Goal: Transaction & Acquisition: Purchase product/service

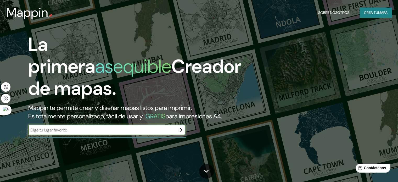
click at [141, 133] on input "text" at bounding box center [101, 130] width 146 height 6
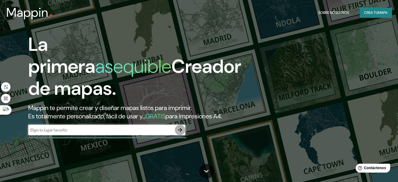
click at [181, 132] on icon "button" at bounding box center [180, 130] width 4 height 4
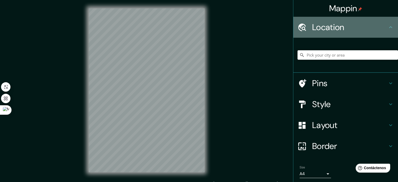
click at [365, 20] on div "Location" at bounding box center [345, 27] width 105 height 21
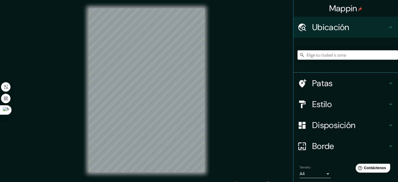
click at [362, 58] on input "Elige tu ciudad o zona" at bounding box center [347, 54] width 100 height 9
type input "j"
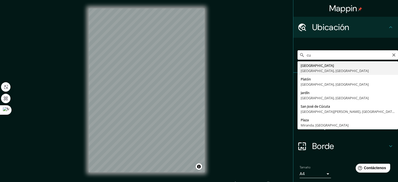
type input "c"
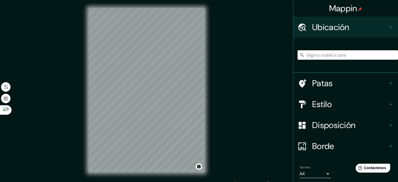
click at [343, 50] on div at bounding box center [347, 55] width 100 height 26
click at [349, 54] on input "Elige tu ciudad o zona" at bounding box center [347, 54] width 100 height 9
paste input "[GEOGRAPHIC_DATA]"
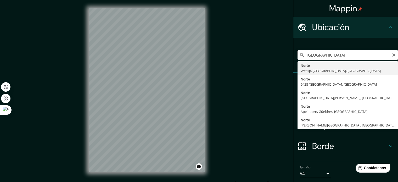
type input "Noord, [GEOGRAPHIC_DATA], [GEOGRAPHIC_DATA], [GEOGRAPHIC_DATA]"
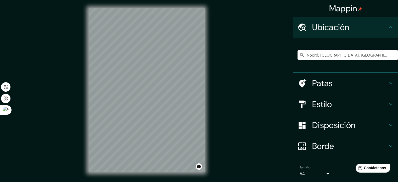
click at [349, 55] on input "Noord, [GEOGRAPHIC_DATA], [GEOGRAPHIC_DATA], [GEOGRAPHIC_DATA]" at bounding box center [347, 54] width 100 height 9
click at [349, 55] on input "Elige tu ciudad o zona" at bounding box center [347, 54] width 100 height 9
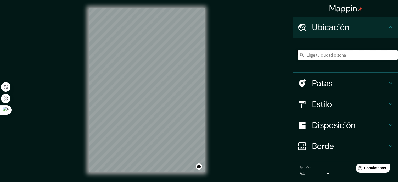
click at [311, 57] on input "Elige tu ciudad o zona" at bounding box center [347, 54] width 100 height 9
paste input "[GEOGRAPHIC_DATA]"
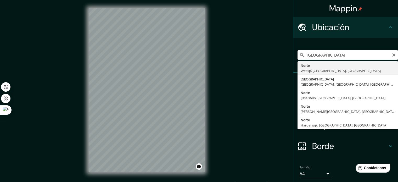
click at [354, 55] on input "[GEOGRAPHIC_DATA]" at bounding box center [347, 54] width 100 height 9
click at [348, 58] on input "[GEOGRAPHIC_DATA]" at bounding box center [347, 54] width 100 height 9
drag, startPoint x: 313, startPoint y: 55, endPoint x: 289, endPoint y: 59, distance: 24.6
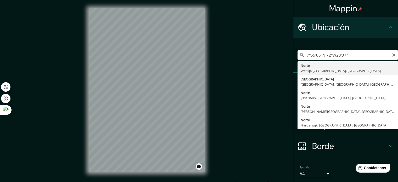
click at [280, 57] on div "Mappin Ubicación 7°55'05"N 72°W28'37" [GEOGRAPHIC_DATA], [GEOGRAPHIC_DATA], [GE…" at bounding box center [199, 94] width 398 height 189
type input "7°55'05"N 72°W28'37""
click at [346, 49] on div "7°55'05"N 72°W28'37" [GEOGRAPHIC_DATA], [GEOGRAPHIC_DATA], [GEOGRAPHIC_DATA] [G…" at bounding box center [347, 55] width 100 height 26
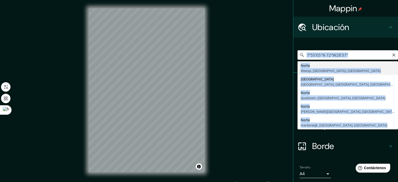
click at [346, 49] on div "7°55'05"N 72°W28'37" [GEOGRAPHIC_DATA], [GEOGRAPHIC_DATA], [GEOGRAPHIC_DATA] [G…" at bounding box center [347, 55] width 100 height 26
click at [350, 53] on input "7°55'05"N 72°W28'37"" at bounding box center [347, 54] width 100 height 9
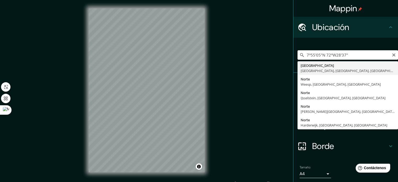
drag, startPoint x: 350, startPoint y: 53, endPoint x: 302, endPoint y: 53, distance: 47.6
click at [345, 53] on input "7°55'05"N 72°W28'37"" at bounding box center [347, 54] width 100 height 9
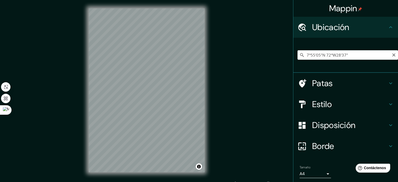
click at [293, 53] on div "7°55'05"N 72°W28'37" [GEOGRAPHIC_DATA], [GEOGRAPHIC_DATA], [GEOGRAPHIC_DATA], […" at bounding box center [345, 55] width 105 height 35
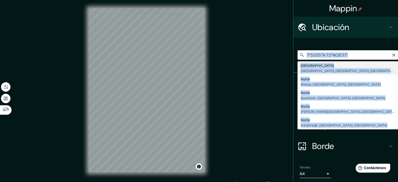
drag, startPoint x: 393, startPoint y: 55, endPoint x: 390, endPoint y: 54, distance: 2.8
click at [392, 55] on input "7°55'05"N 72°W28'37"" at bounding box center [347, 54] width 100 height 9
click at [391, 54] on icon "Claro" at bounding box center [393, 55] width 4 height 4
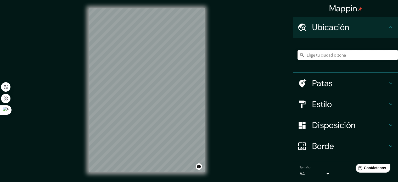
paste input "7.9180641"
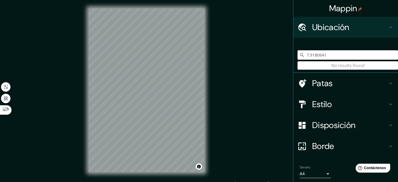
paste input "-72.4769860"
type input "7.9180641 -72.4769860"
drag, startPoint x: 361, startPoint y: 55, endPoint x: 273, endPoint y: 58, distance: 88.4
click at [273, 58] on div "Mappin Ubicación 7.9180641 -72.4769860 No se encontraron resultados Patas Estil…" at bounding box center [199, 94] width 398 height 189
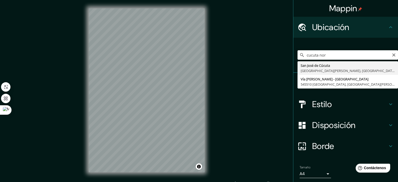
type input "San [PERSON_NAME], [GEOGRAPHIC_DATA][PERSON_NAME], [GEOGRAPHIC_DATA]"
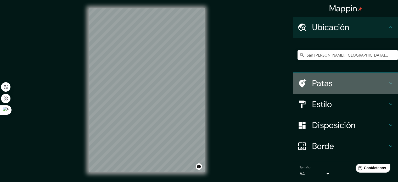
click at [347, 85] on h4 "Patas" at bounding box center [349, 83] width 75 height 10
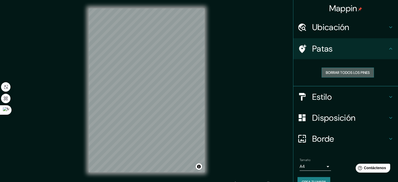
click at [347, 76] on button "Borrar todos los pines" at bounding box center [347, 72] width 52 height 10
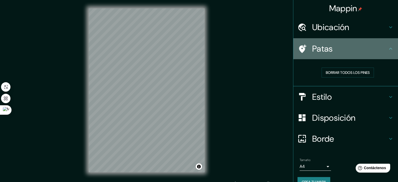
click at [345, 47] on h4 "Patas" at bounding box center [349, 48] width 75 height 10
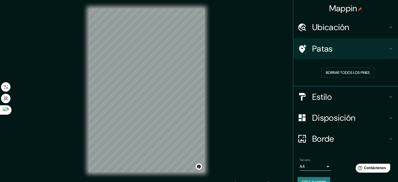
click at [343, 104] on div "Estilo" at bounding box center [345, 96] width 105 height 21
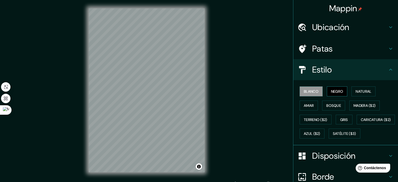
click at [331, 91] on font "Negro" at bounding box center [337, 91] width 12 height 5
click at [361, 90] on font "Natural" at bounding box center [363, 91] width 16 height 5
click at [311, 110] on div "Blanco Negro Natural Amar Bosque Madera ($2) Terreno ($2) Gris Caricatura ($2) …" at bounding box center [347, 112] width 100 height 56
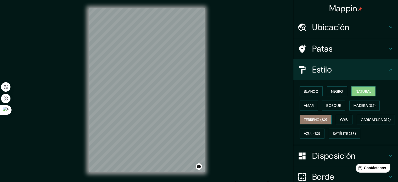
click at [313, 120] on font "Terreno ($2)" at bounding box center [316, 119] width 24 height 5
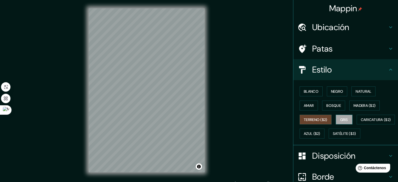
click at [340, 119] on font "Gris" at bounding box center [344, 119] width 8 height 5
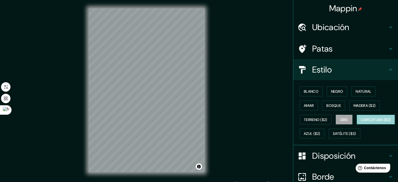
click at [361, 122] on font "Caricatura ($2)" at bounding box center [376, 119] width 30 height 5
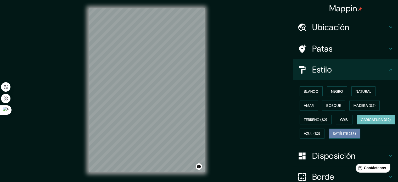
click at [333, 136] on font "Satélite ($3)" at bounding box center [344, 133] width 23 height 5
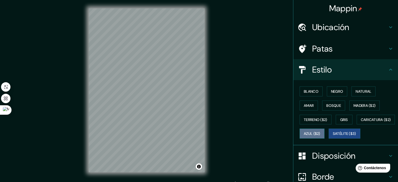
click at [320, 133] on font "Azul ($2)" at bounding box center [312, 133] width 16 height 5
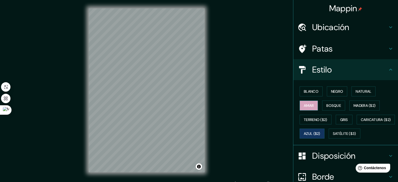
click at [307, 107] on font "Amar" at bounding box center [309, 105] width 10 height 5
drag, startPoint x: 337, startPoint y: 96, endPoint x: 334, endPoint y: 88, distance: 8.5
click at [337, 95] on div "Blanco Negro Natural Amar Bosque Madera ($2) Terreno ($2) Gris Caricatura ($2) …" at bounding box center [347, 112] width 100 height 56
click at [334, 88] on font "Negro" at bounding box center [337, 91] width 12 height 7
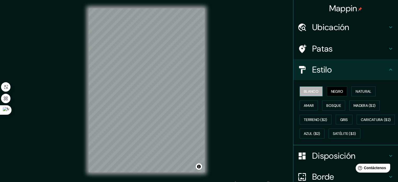
click at [312, 89] on font "Blanco" at bounding box center [311, 91] width 15 height 5
click at [361, 88] on font "Natural" at bounding box center [363, 91] width 16 height 7
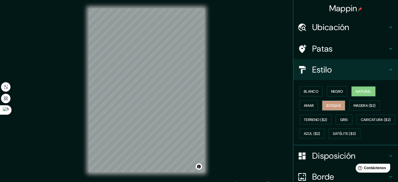
click at [334, 102] on font "Bosque" at bounding box center [333, 105] width 15 height 7
click at [355, 91] on font "Natural" at bounding box center [363, 91] width 16 height 5
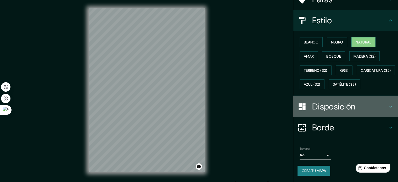
click at [352, 104] on font "Disposición" at bounding box center [333, 106] width 43 height 11
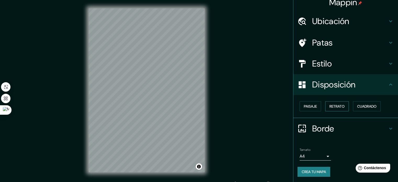
scroll to position [6, 0]
click at [313, 106] on font "Paisaje" at bounding box center [310, 106] width 13 height 5
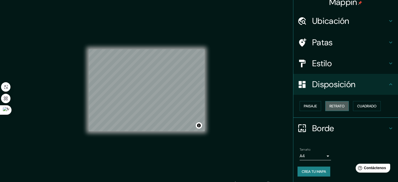
click at [336, 108] on font "Retrato" at bounding box center [336, 106] width 15 height 5
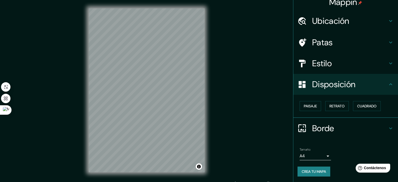
click at [330, 123] on font "Borde" at bounding box center [323, 128] width 22 height 11
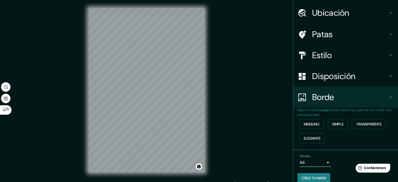
scroll to position [21, 0]
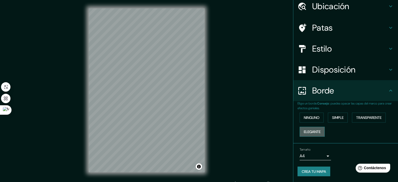
click at [312, 130] on font "Elegante" at bounding box center [312, 131] width 17 height 5
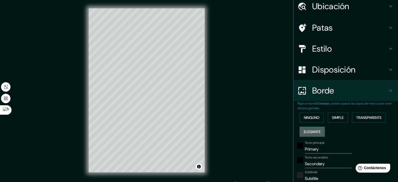
click at [315, 134] on font "Elegante" at bounding box center [312, 131] width 17 height 7
type input "177"
type input "35"
type input "18"
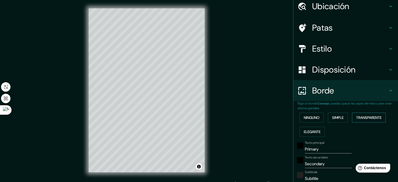
click at [356, 118] on font "Transparente" at bounding box center [368, 117] width 25 height 5
click at [309, 116] on font "Ninguno" at bounding box center [312, 117] width 16 height 5
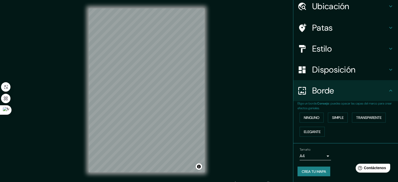
scroll to position [7, 0]
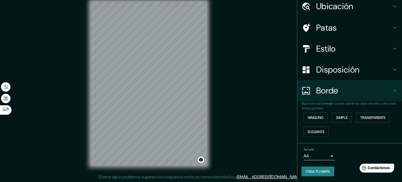
click at [312, 153] on body "Mappin Ubicación [GEOGRAPHIC_DATA][PERSON_NAME], [GEOGRAPHIC_DATA][PERSON_NAME]…" at bounding box center [201, 84] width 402 height 182
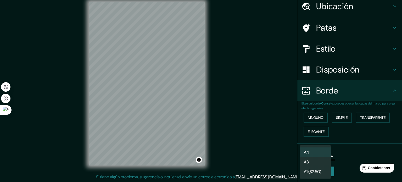
click at [344, 137] on div at bounding box center [201, 91] width 402 height 182
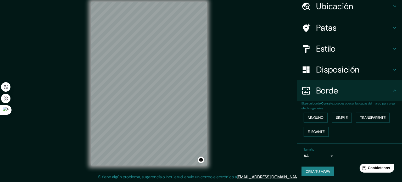
click at [314, 152] on body "Mappin Ubicación [GEOGRAPHIC_DATA][PERSON_NAME], [GEOGRAPHIC_DATA][PERSON_NAME]…" at bounding box center [201, 84] width 402 height 182
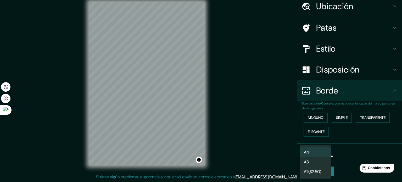
click at [353, 157] on div at bounding box center [201, 91] width 402 height 182
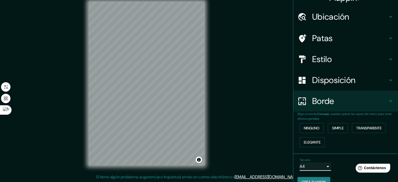
scroll to position [21, 0]
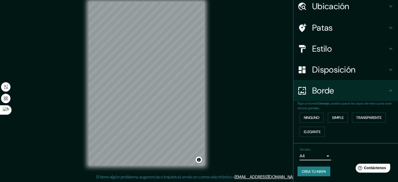
click at [332, 43] on h4 "Estilo" at bounding box center [349, 48] width 75 height 10
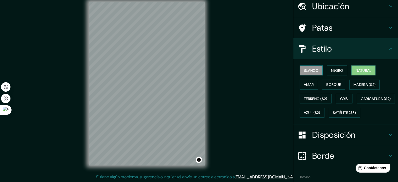
click at [306, 67] on font "Blanco" at bounding box center [311, 70] width 15 height 7
click at [337, 73] on font "Negro" at bounding box center [337, 70] width 12 height 7
click at [353, 74] on button "Natural" at bounding box center [363, 70] width 24 height 10
click at [308, 83] on font "Amar" at bounding box center [309, 84] width 10 height 5
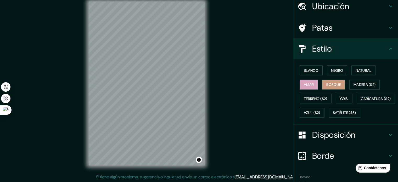
click at [329, 85] on font "Bosque" at bounding box center [333, 84] width 15 height 5
click at [345, 101] on button "Gris" at bounding box center [343, 99] width 17 height 10
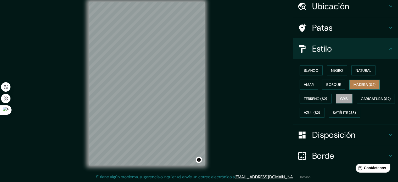
click at [370, 83] on font "Madera ($2)" at bounding box center [364, 84] width 22 height 5
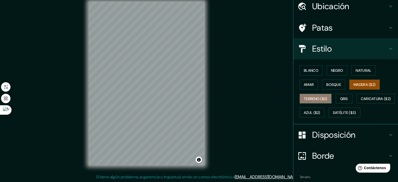
click at [308, 98] on font "Terreno ($2)" at bounding box center [316, 98] width 24 height 5
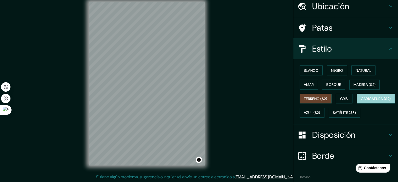
click at [361, 101] on font "Caricatura ($2)" at bounding box center [376, 98] width 30 height 5
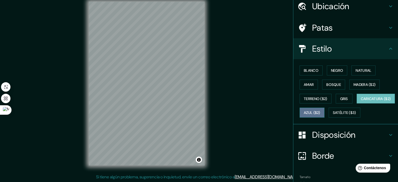
click at [320, 113] on font "Azul ($2)" at bounding box center [312, 112] width 16 height 5
click at [318, 119] on div "Blanco Negro Natural Amar Bosque Madera ($2) Terreno ($2) Gris Caricatura ($2) …" at bounding box center [347, 91] width 100 height 56
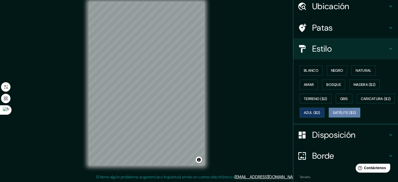
click at [328, 117] on button "Satélite ($3)" at bounding box center [344, 112] width 32 height 10
click at [306, 81] on font "Amar" at bounding box center [309, 84] width 10 height 7
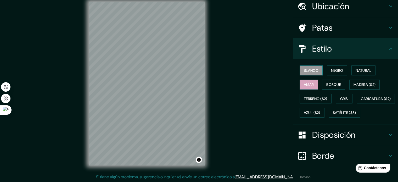
click at [304, 68] on font "Blanco" at bounding box center [311, 70] width 15 height 5
click at [331, 72] on font "Negro" at bounding box center [337, 70] width 12 height 7
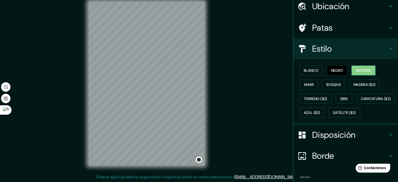
click at [359, 69] on font "Natural" at bounding box center [363, 70] width 16 height 5
click at [305, 68] on font "Blanco" at bounding box center [311, 70] width 15 height 5
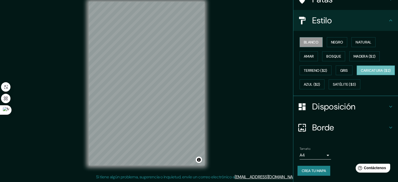
scroll to position [62, 0]
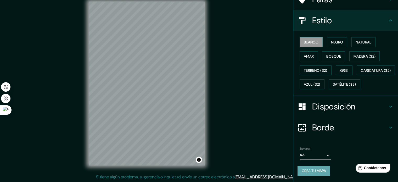
click at [321, 169] on font "Crea tu mapa" at bounding box center [313, 170] width 24 height 5
click at [315, 168] on div "Crea tu mapa" at bounding box center [345, 170] width 96 height 10
click at [309, 163] on div "Tamaño A4 single Crea tu mapa" at bounding box center [345, 162] width 96 height 35
click at [309, 167] on font "Crea tu mapa" at bounding box center [313, 170] width 24 height 7
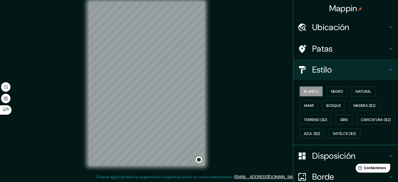
click at [337, 47] on h4 "Patas" at bounding box center [349, 48] width 75 height 10
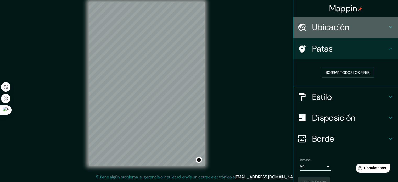
click at [337, 25] on font "Ubicación" at bounding box center [330, 27] width 37 height 11
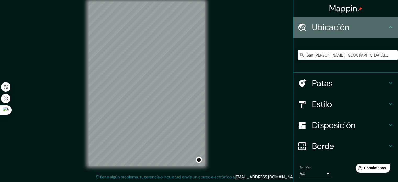
click at [337, 25] on font "Ubicación" at bounding box center [330, 27] width 37 height 11
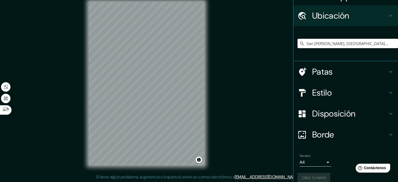
scroll to position [18, 0]
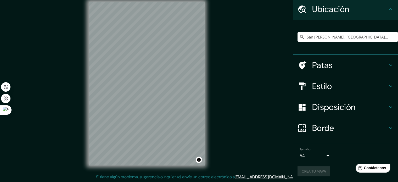
click at [302, 170] on div "Crea tu mapa" at bounding box center [345, 171] width 96 height 10
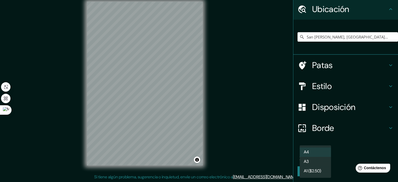
click at [315, 153] on body "Mappin Ubicación [GEOGRAPHIC_DATA][PERSON_NAME], [GEOGRAPHIC_DATA][PERSON_NAME]…" at bounding box center [199, 84] width 398 height 182
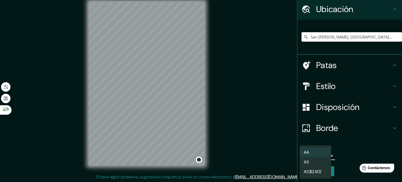
click at [326, 163] on li "A3" at bounding box center [314, 162] width 31 height 10
click at [316, 157] on body "Mappin Ubicación [GEOGRAPHIC_DATA][PERSON_NAME], [GEOGRAPHIC_DATA][PERSON_NAME]…" at bounding box center [201, 84] width 402 height 182
click at [312, 151] on li "A4" at bounding box center [314, 152] width 31 height 10
type input "single"
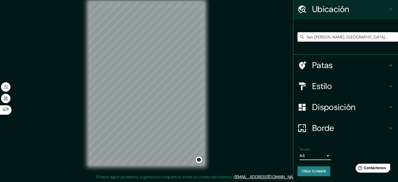
click at [311, 170] on font "Crea tu mapa" at bounding box center [313, 171] width 24 height 5
click at [329, 163] on div "Tamaño A4 single Crea tu mapa" at bounding box center [345, 162] width 96 height 35
click at [310, 174] on div "Crea tu mapa" at bounding box center [345, 171] width 96 height 10
drag, startPoint x: 310, startPoint y: 174, endPoint x: 269, endPoint y: 15, distance: 163.9
click at [309, 173] on div "Crea tu mapa" at bounding box center [345, 171] width 96 height 10
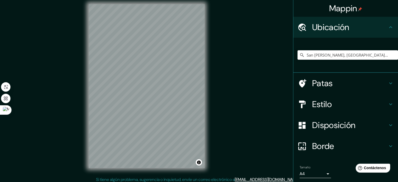
scroll to position [7, 0]
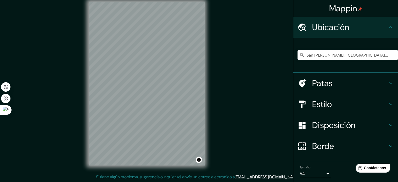
click at [346, 102] on h4 "Estilo" at bounding box center [349, 104] width 75 height 10
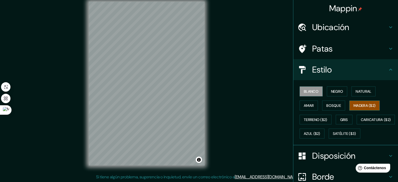
click at [355, 109] on button "Madera ($2)" at bounding box center [364, 105] width 30 height 10
click at [335, 121] on button "Gris" at bounding box center [343, 120] width 17 height 10
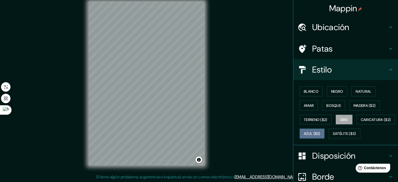
drag, startPoint x: 348, startPoint y: 133, endPoint x: 345, endPoint y: 133, distance: 3.2
click at [320, 133] on font "Azul ($2)" at bounding box center [312, 133] width 16 height 5
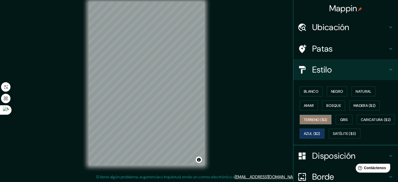
click at [307, 121] on font "Terreno ($2)" at bounding box center [316, 119] width 24 height 7
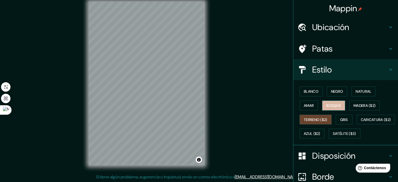
click at [334, 105] on font "Bosque" at bounding box center [333, 105] width 15 height 5
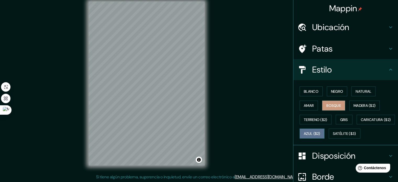
click at [324, 136] on button "Azul ($2)" at bounding box center [311, 133] width 25 height 10
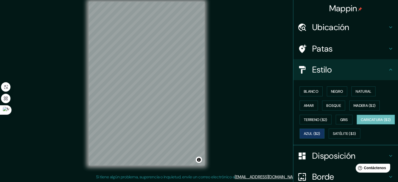
click at [361, 122] on font "Caricatura ($2)" at bounding box center [376, 119] width 30 height 5
click at [333, 136] on font "Satélite ($3)" at bounding box center [344, 133] width 23 height 5
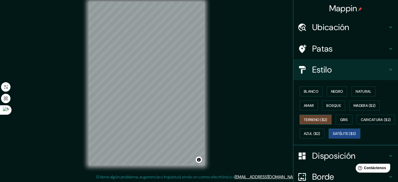
click at [324, 116] on button "Terreno ($2)" at bounding box center [315, 120] width 32 height 10
click at [341, 110] on button "Bosque" at bounding box center [333, 105] width 23 height 10
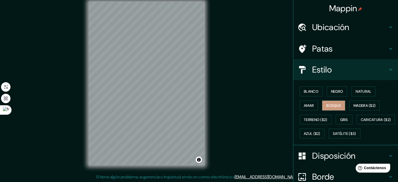
click at [315, 105] on div "Blanco Negro Natural Amar Bosque Madera ($2) Terreno ($2) Gris Caricatura ($2) …" at bounding box center [347, 112] width 100 height 56
click at [309, 104] on font "Amar" at bounding box center [309, 105] width 10 height 5
click at [316, 99] on div "Blanco Negro Natural Amar Bosque Madera ($2) Terreno ($2) Gris Caricatura ($2) …" at bounding box center [347, 112] width 100 height 56
click at [312, 89] on font "Blanco" at bounding box center [311, 91] width 15 height 5
